Goal: Task Accomplishment & Management: Use online tool/utility

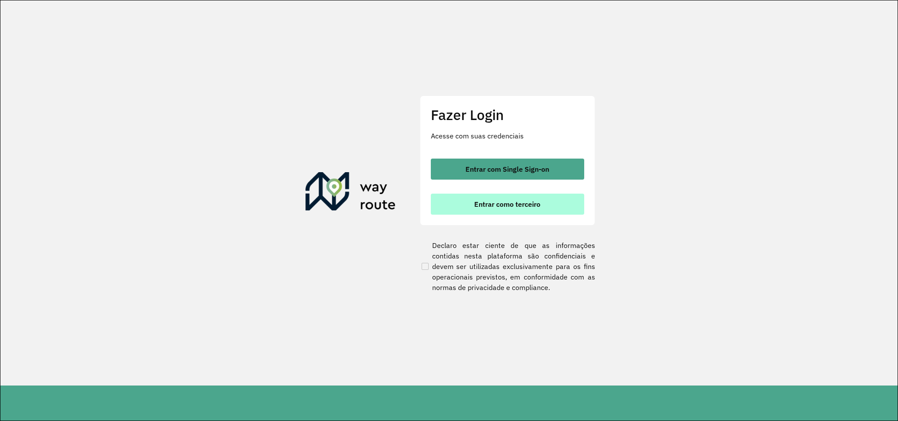
click at [475, 206] on span "Entrar como terceiro" at bounding box center [507, 204] width 66 height 7
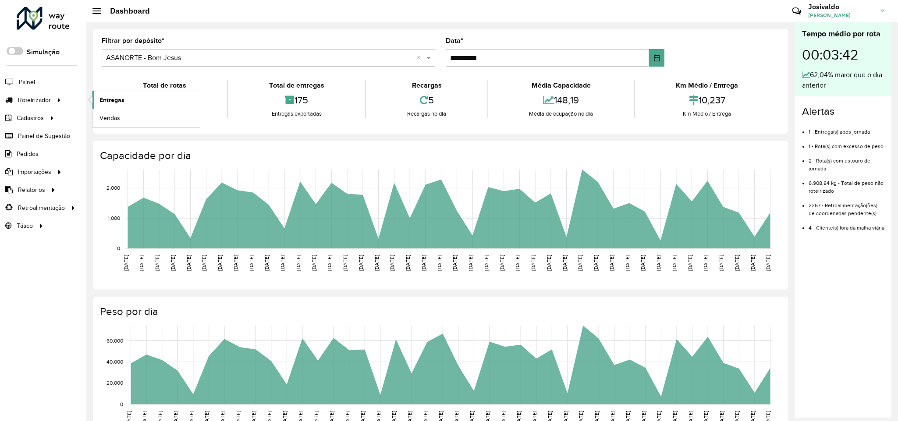
click at [137, 103] on link "Entregas" at bounding box center [145, 100] width 107 height 18
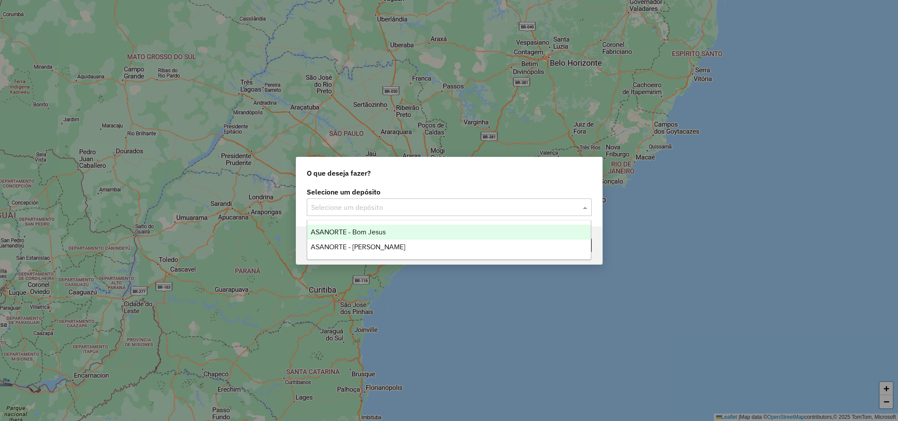
click at [429, 207] on input "text" at bounding box center [440, 208] width 259 height 11
click at [372, 236] on div "ASANORTE - Bom Jesus" at bounding box center [449, 232] width 284 height 15
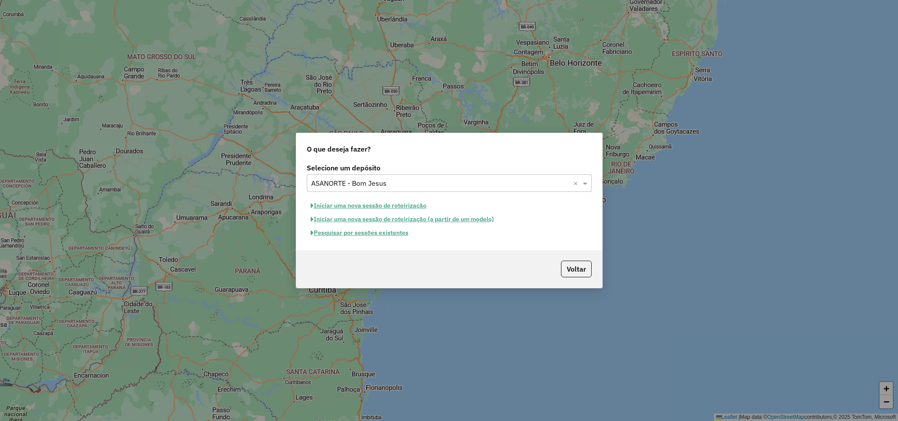
click at [373, 235] on button "Pesquisar por sessões existentes" at bounding box center [360, 233] width 106 height 14
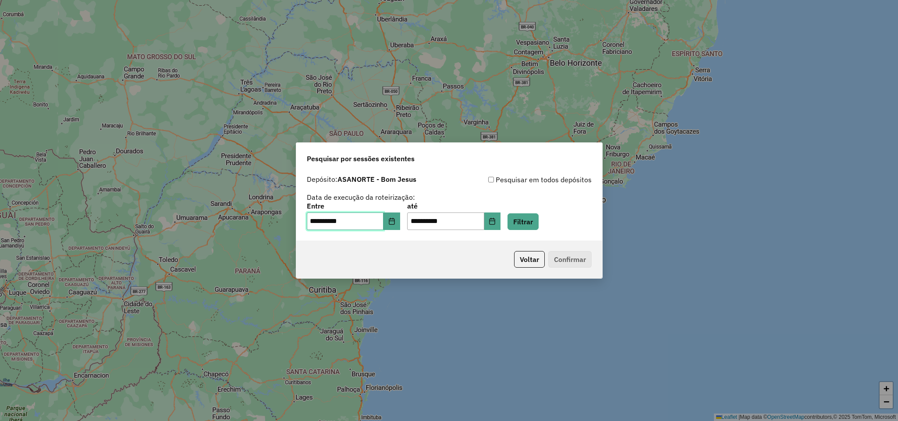
click at [383, 221] on input "**********" at bounding box center [345, 222] width 77 height 18
click at [390, 218] on button "Choose Date" at bounding box center [392, 222] width 17 height 18
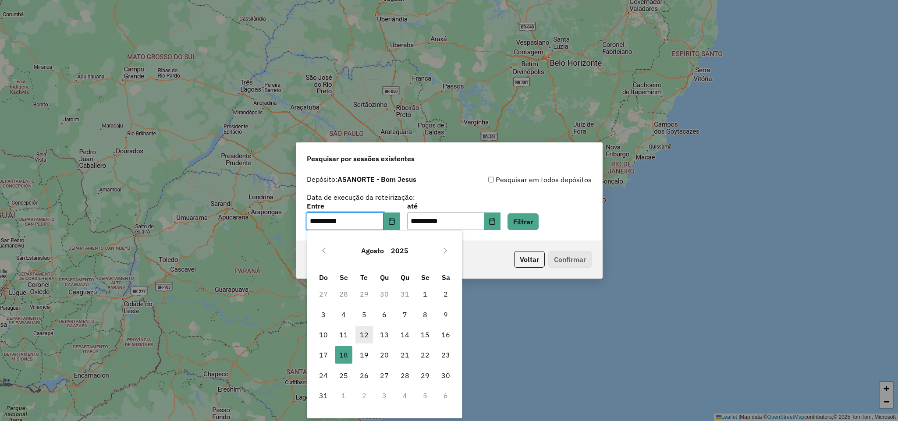
click at [362, 329] on span "12" at bounding box center [364, 335] width 18 height 18
type input "**********"
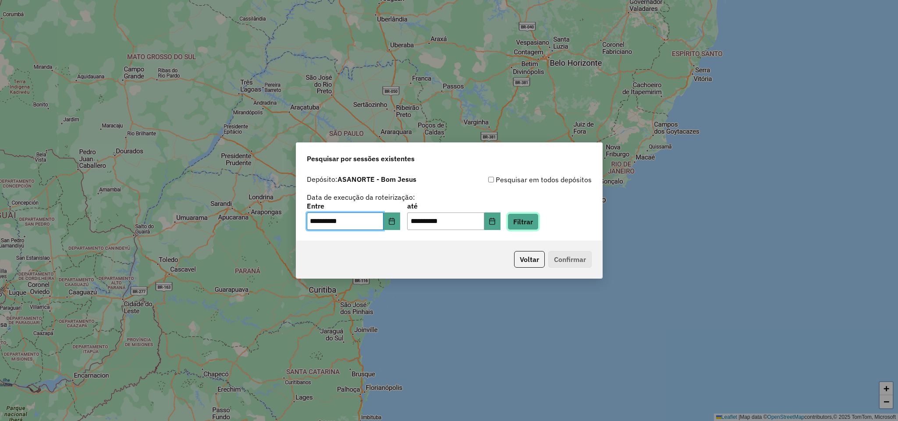
click at [534, 217] on button "Filtrar" at bounding box center [523, 221] width 31 height 17
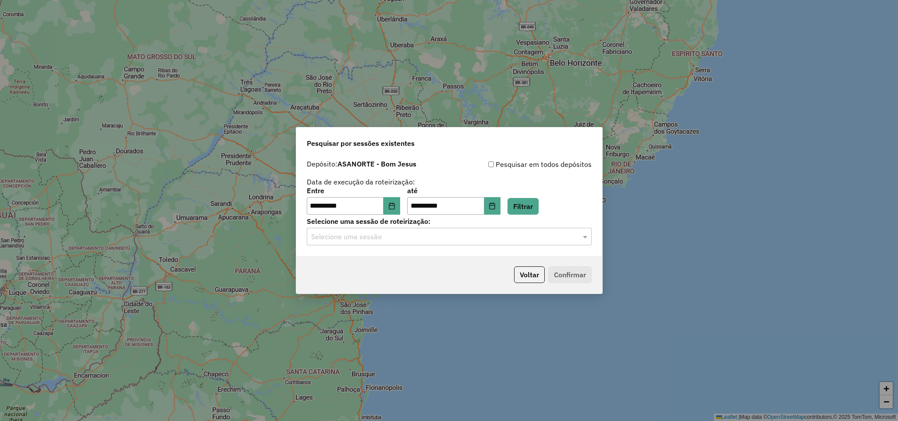
click at [509, 239] on input "text" at bounding box center [440, 237] width 259 height 11
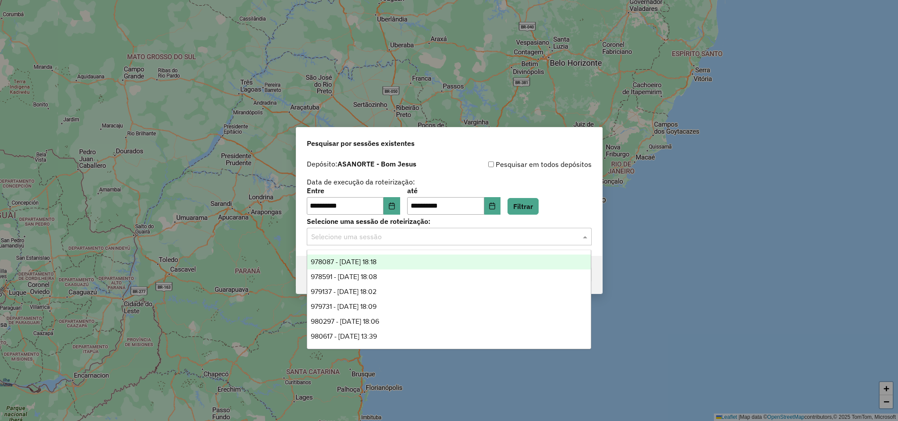
click at [377, 261] on span "978087 - 12/08/2025 18:18" at bounding box center [344, 261] width 66 height 7
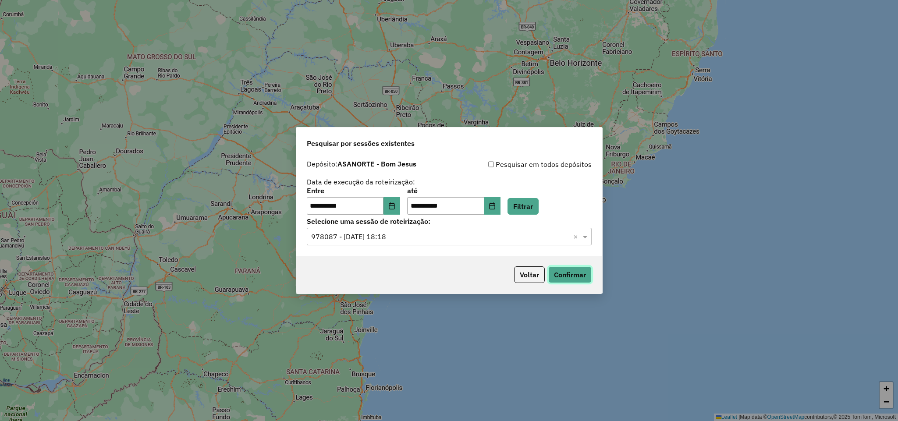
click at [579, 273] on button "Confirmar" at bounding box center [569, 274] width 43 height 17
click at [402, 237] on input "text" at bounding box center [440, 237] width 259 height 11
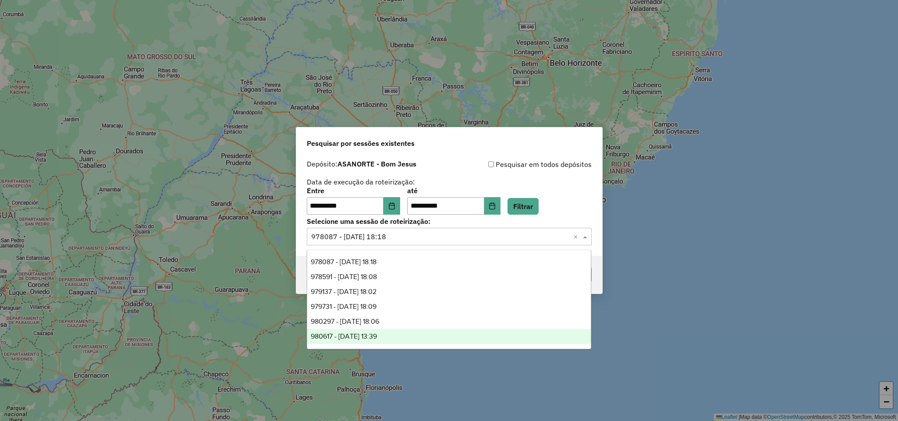
click at [359, 338] on span "980617 - 18/08/2025 13:39" at bounding box center [344, 336] width 66 height 7
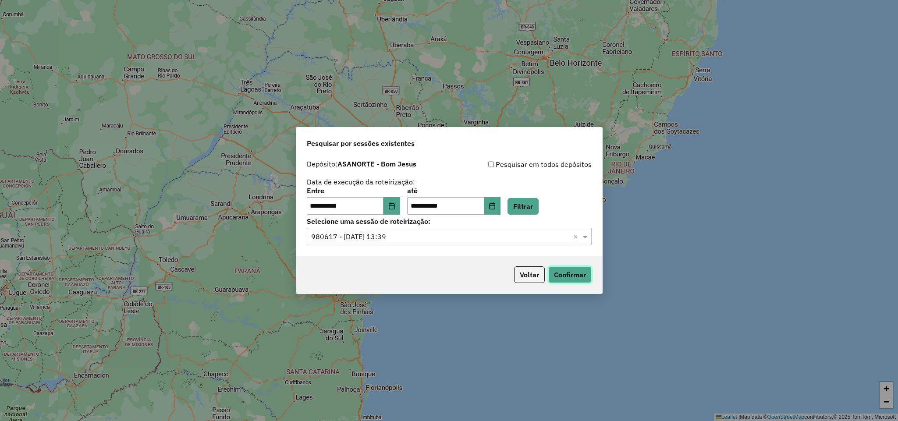
click at [565, 275] on button "Confirmar" at bounding box center [569, 274] width 43 height 17
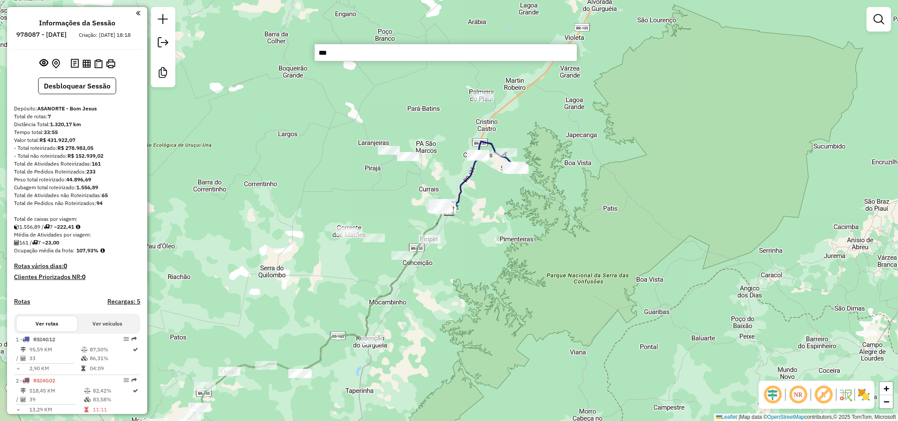
type input "****"
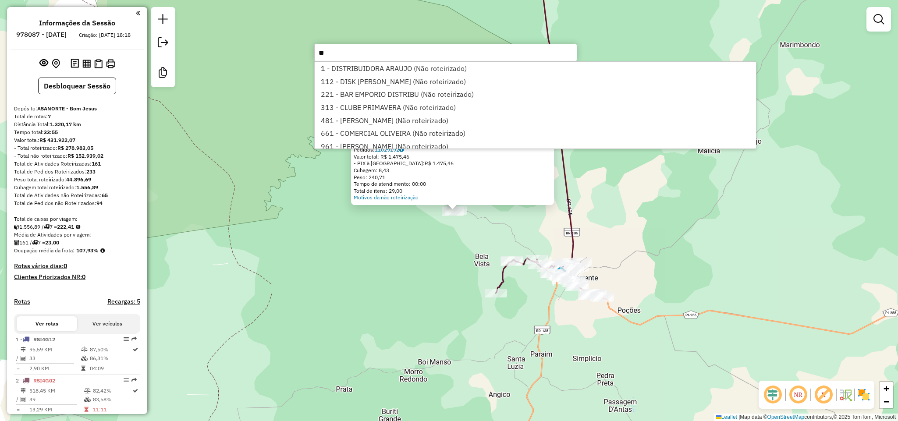
type input "***"
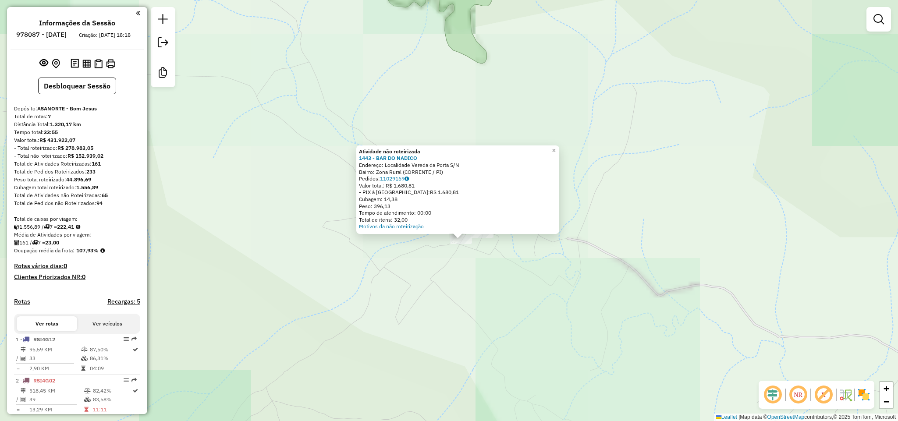
click at [521, 298] on div "Atividade não roteirizada 1443 - BAR DO NADICO Endereço: Localidade Vereda da P…" at bounding box center [449, 210] width 898 height 421
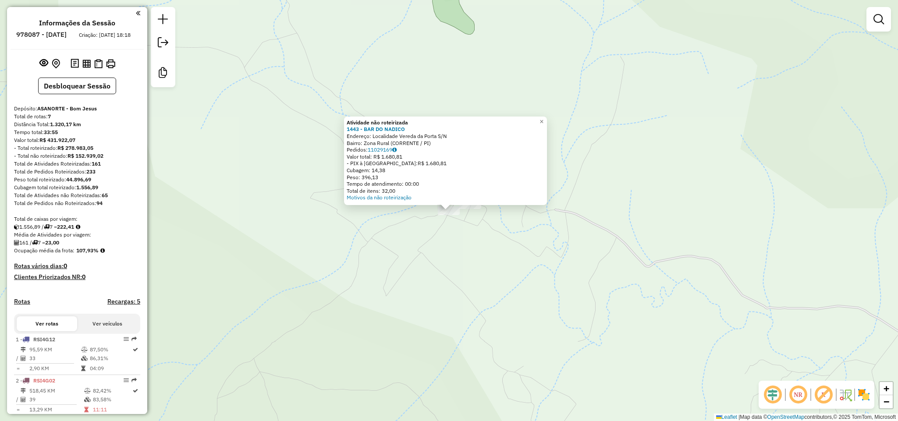
click at [515, 270] on div "Atividade não roteirizada 1443 - BAR DO NADICO Endereço: Localidade Vereda da P…" at bounding box center [449, 210] width 898 height 421
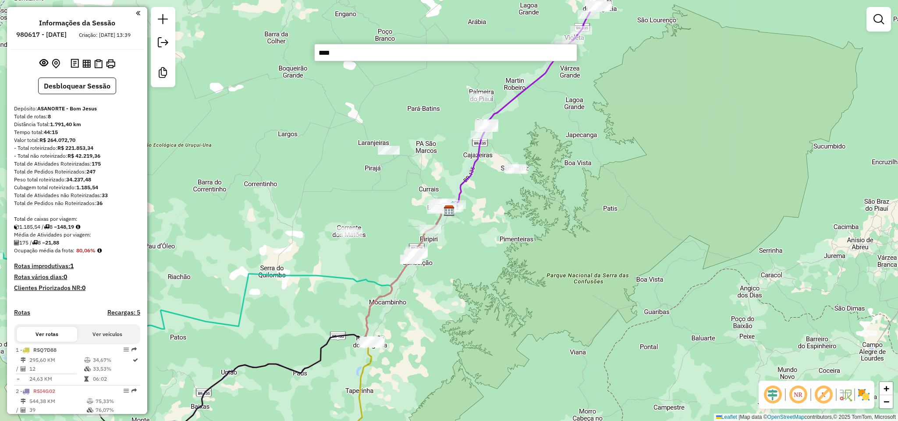
type input "****"
click at [599, 263] on div "Janela de atendimento Grade de atendimento Capacidade Transportadoras Veículos …" at bounding box center [449, 210] width 898 height 421
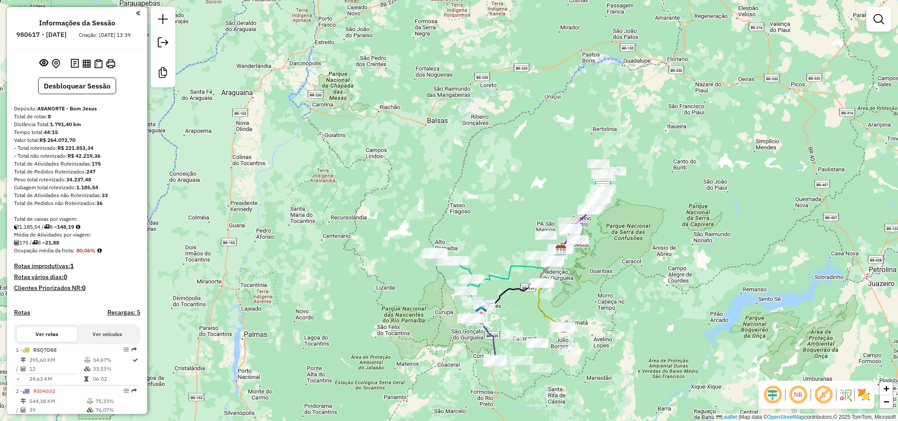
drag, startPoint x: 626, startPoint y: 327, endPoint x: 596, endPoint y: 204, distance: 126.0
click at [596, 205] on div "Janela de atendimento Grade de atendimento Capacidade Transportadoras Veículos …" at bounding box center [449, 210] width 898 height 421
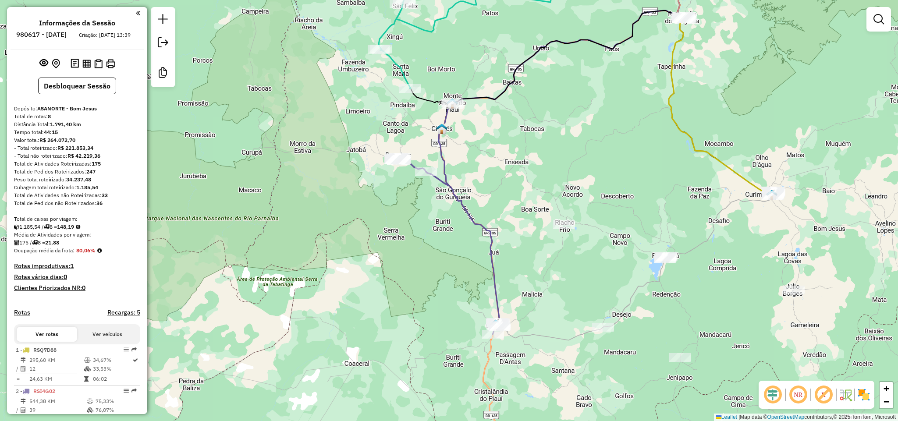
drag, startPoint x: 562, startPoint y: 357, endPoint x: 556, endPoint y: 215, distance: 142.1
click at [556, 215] on div "Janela de atendimento Grade de atendimento Capacidade Transportadoras Veículos …" at bounding box center [449, 210] width 898 height 421
